Goal: Task Accomplishment & Management: Manage account settings

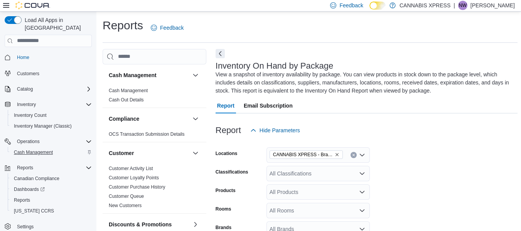
scroll to position [169, 0]
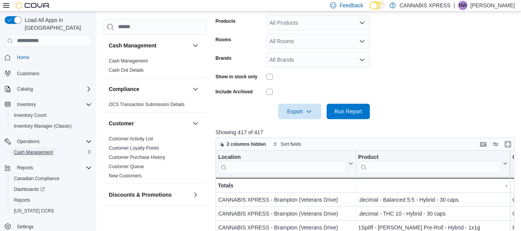
click at [37, 149] on span "Cash Management" at bounding box center [33, 152] width 39 height 6
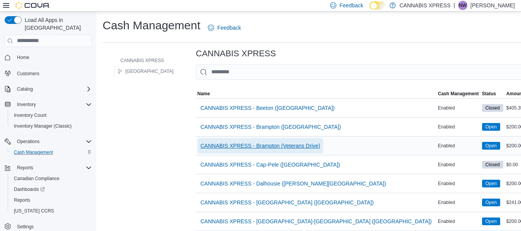
click at [288, 143] on span "CANNABIS XPRESS - Brampton (Veterans Drive)" at bounding box center [259, 146] width 119 height 8
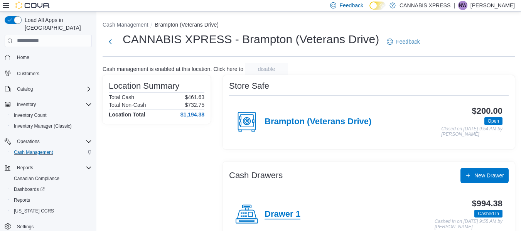
click at [292, 217] on h4 "Drawer 1" at bounding box center [282, 214] width 36 height 10
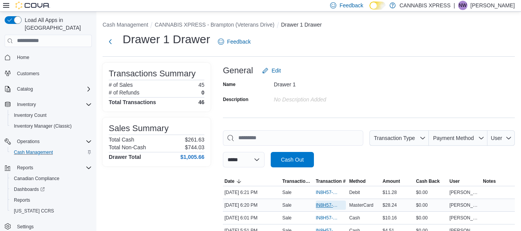
click at [322, 204] on span "IN8H57-726529" at bounding box center [327, 205] width 23 height 6
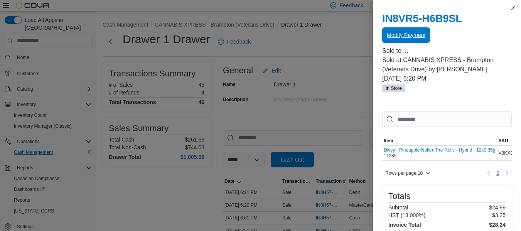
click at [395, 30] on span "Modify Payment" at bounding box center [406, 34] width 39 height 15
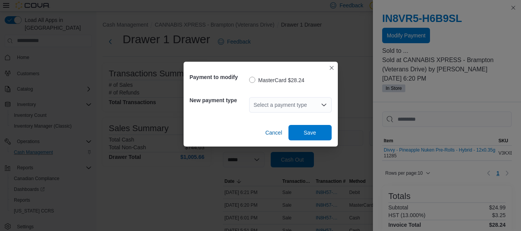
click at [264, 110] on div "Select a payment type" at bounding box center [290, 104] width 82 height 15
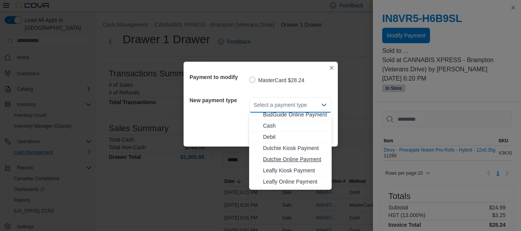
scroll to position [25, 0]
click at [276, 133] on button "Debit" at bounding box center [290, 137] width 82 height 11
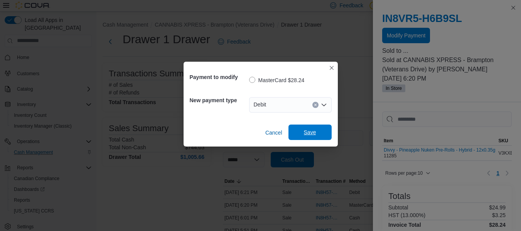
click at [313, 131] on span "Save" at bounding box center [310, 132] width 12 height 8
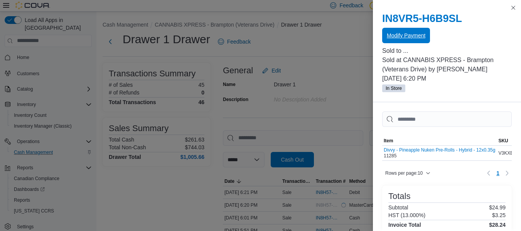
scroll to position [0, 0]
